Goal: Task Accomplishment & Management: Use online tool/utility

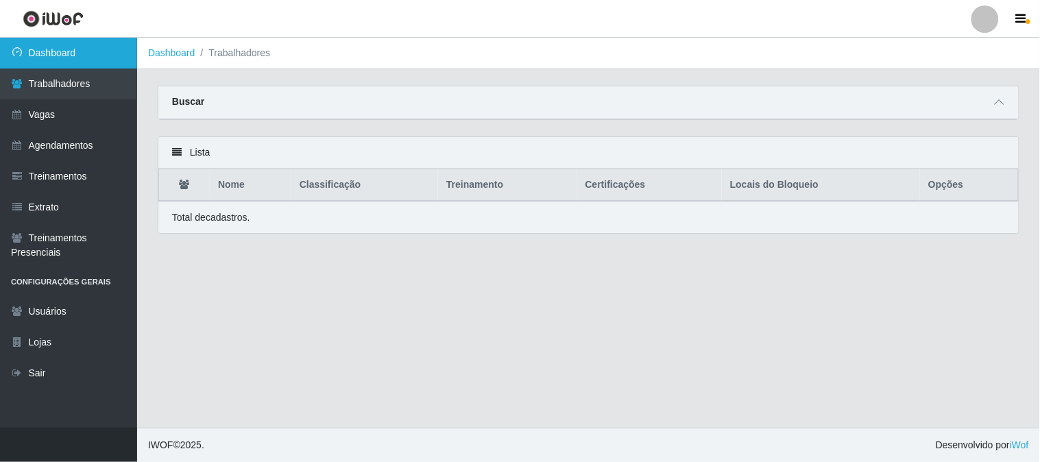
click at [103, 49] on link "Dashboard" at bounding box center [68, 53] width 137 height 31
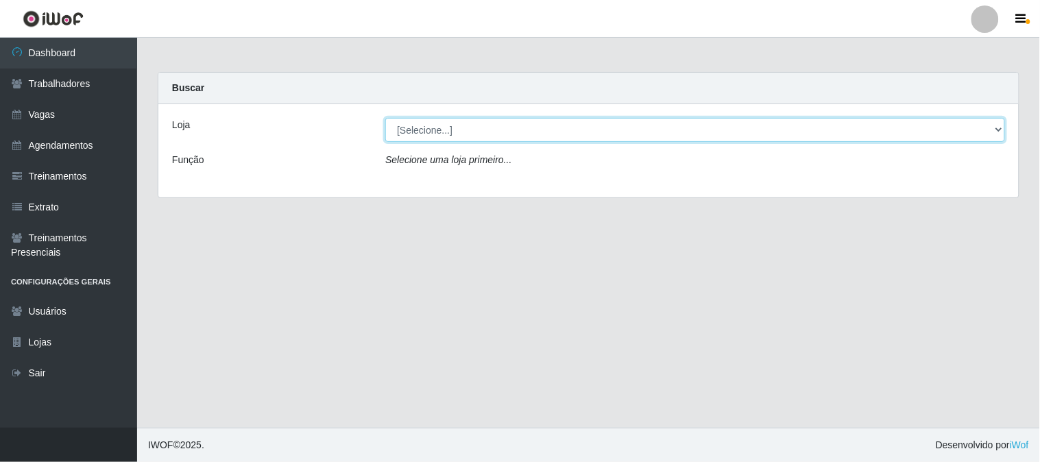
click at [473, 131] on select "[Selecione...] Sapore D'italia" at bounding box center [695, 130] width 620 height 24
select select "266"
click at [385, 118] on select "[Selecione...] Sapore D'italia" at bounding box center [695, 130] width 620 height 24
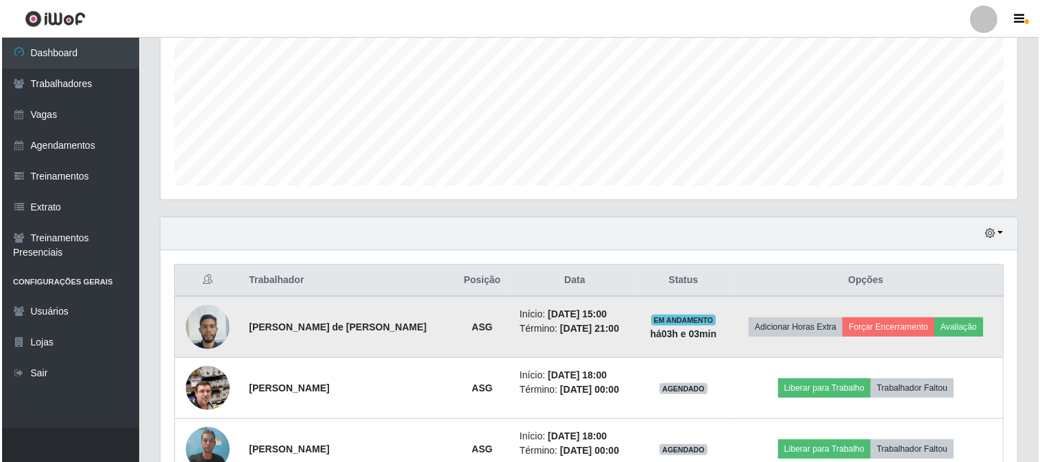
scroll to position [381, 0]
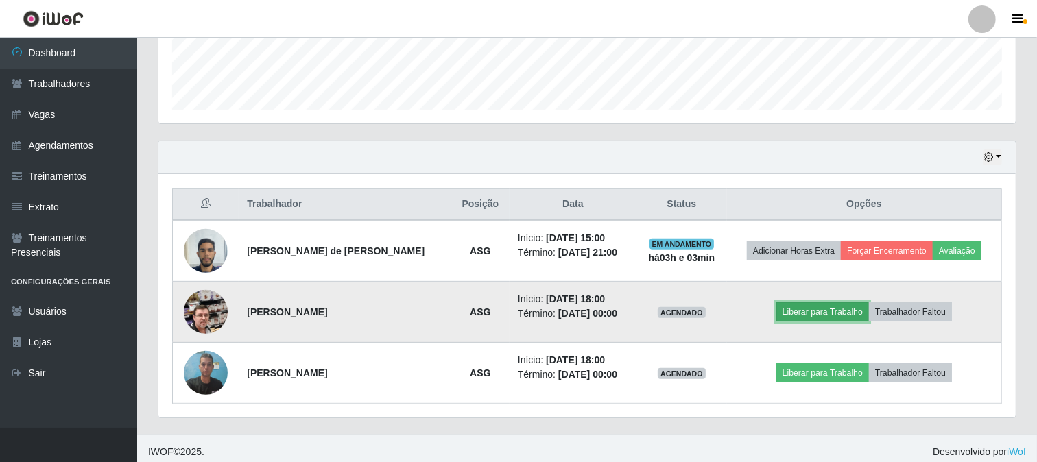
click at [865, 311] on button "Liberar para Trabalho" at bounding box center [822, 311] width 93 height 19
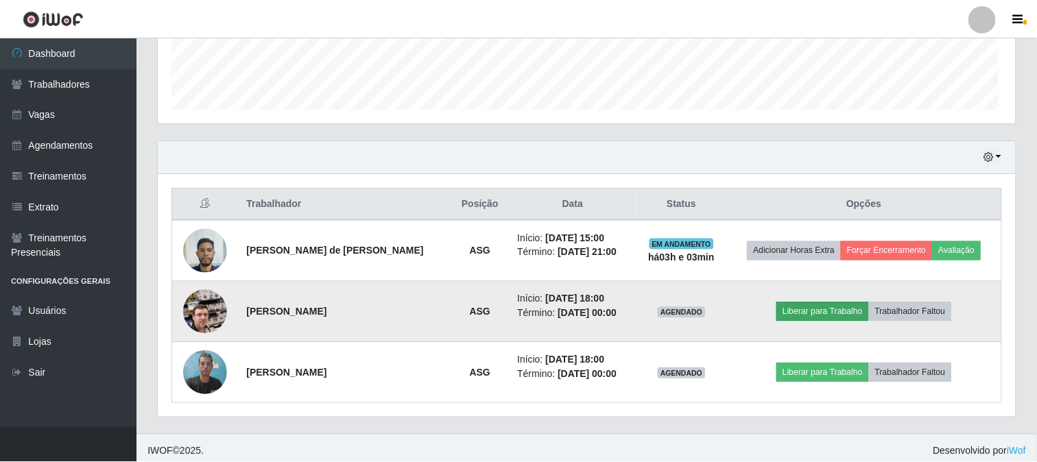
scroll to position [284, 848]
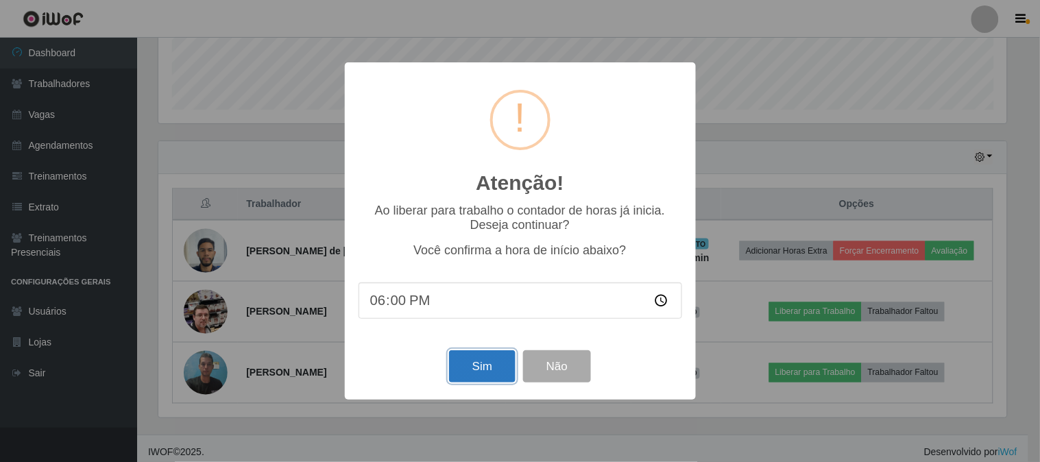
click at [498, 372] on button "Sim" at bounding box center [482, 366] width 67 height 32
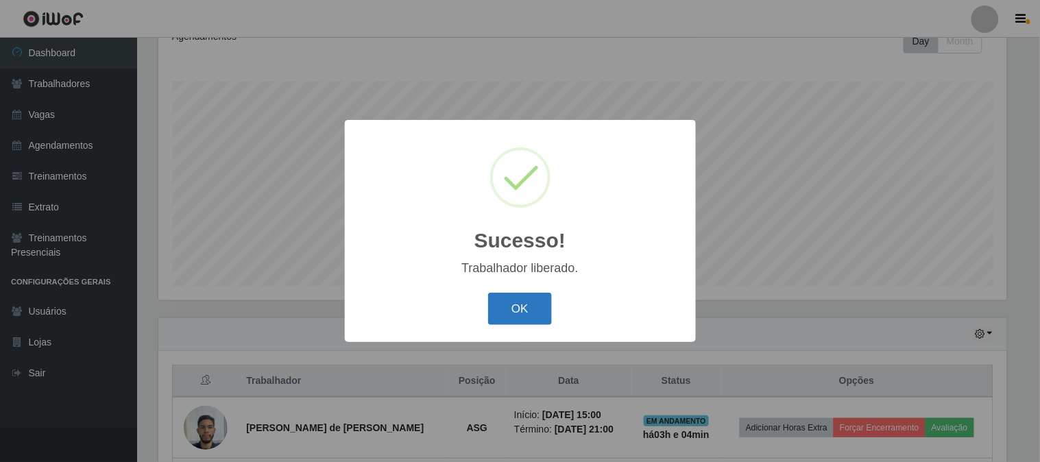
click at [530, 323] on button "OK" at bounding box center [520, 309] width 64 height 32
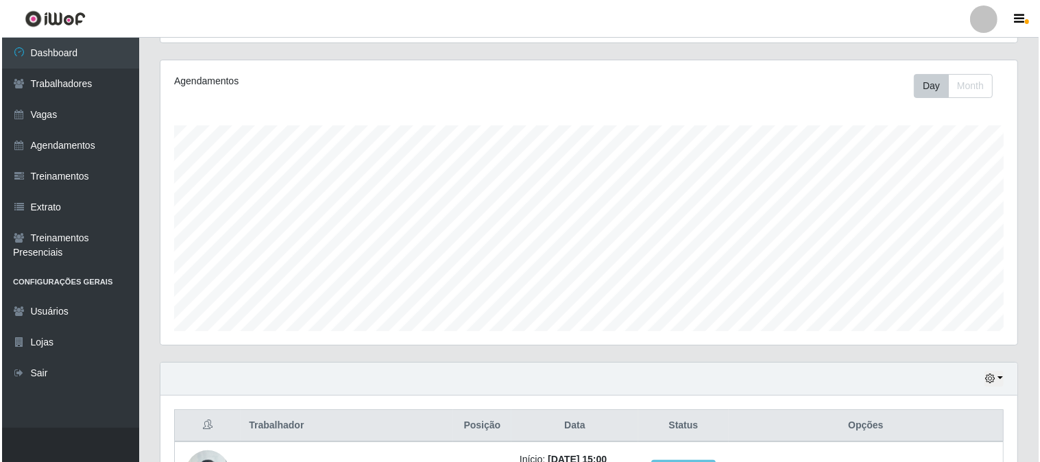
scroll to position [311, 0]
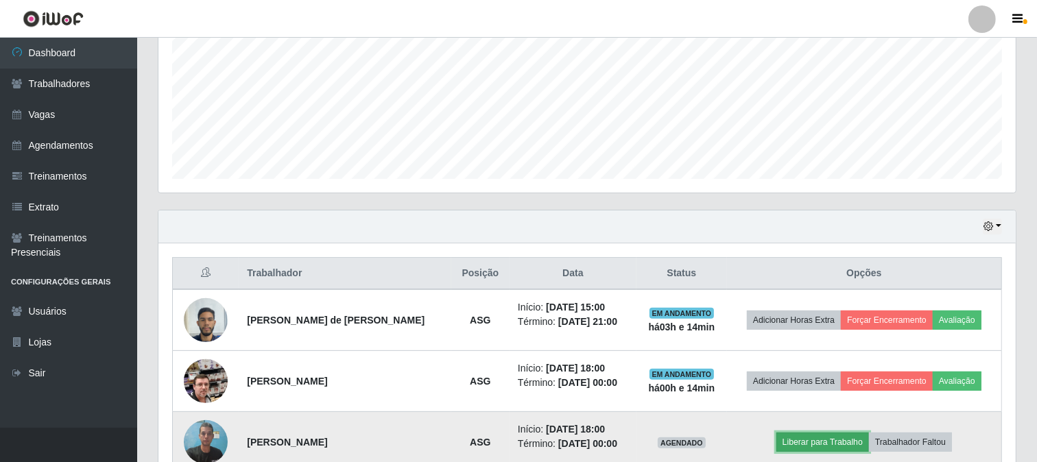
click at [831, 444] on button "Liberar para Trabalho" at bounding box center [822, 442] width 93 height 19
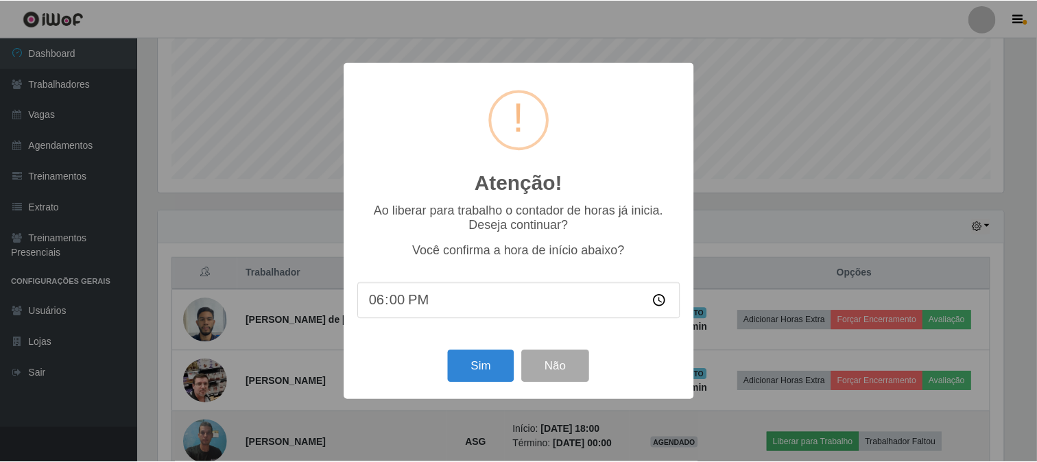
scroll to position [284, 848]
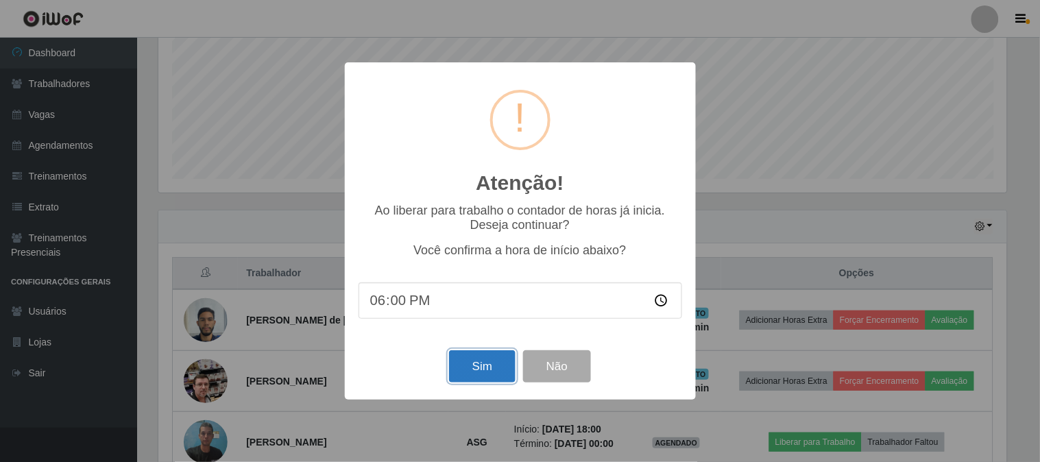
click at [487, 365] on button "Sim" at bounding box center [482, 366] width 67 height 32
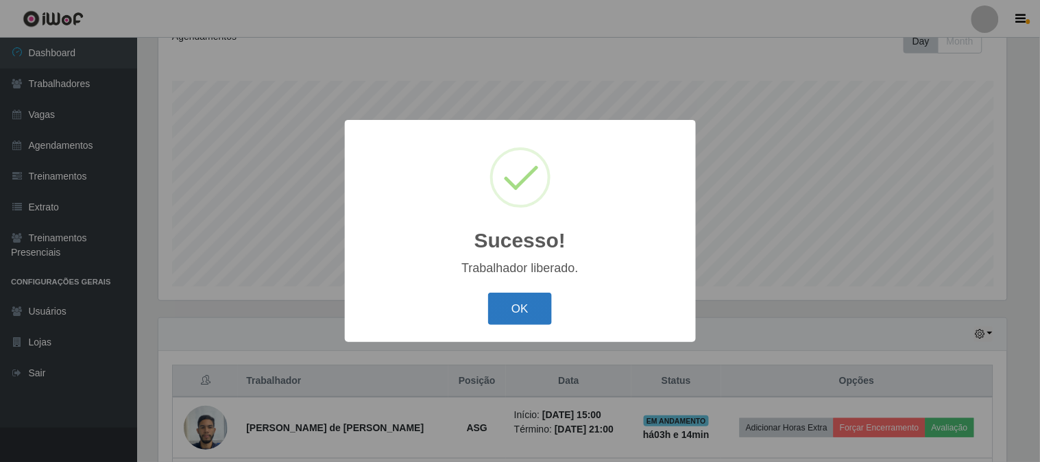
click at [542, 310] on button "OK" at bounding box center [520, 309] width 64 height 32
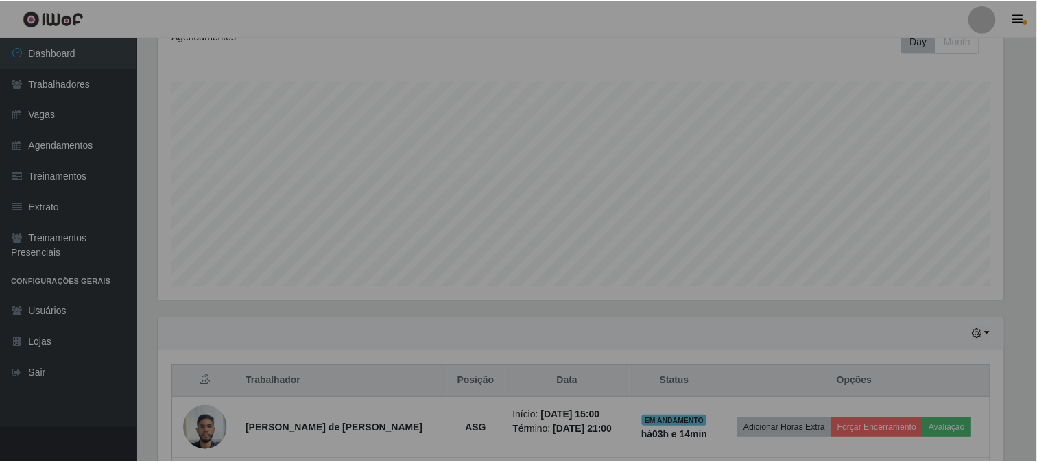
scroll to position [284, 857]
